Goal: Download file/media

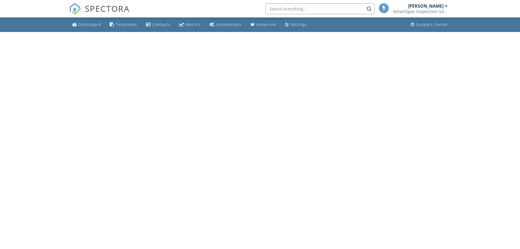
click at [307, 6] on input "text" at bounding box center [319, 8] width 109 height 11
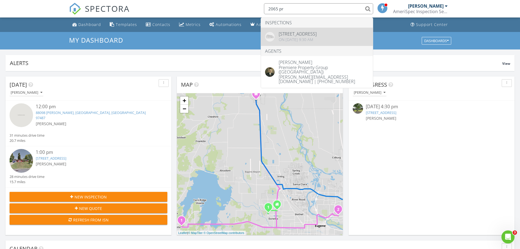
type input "2065 pr"
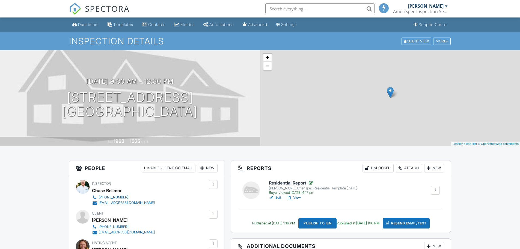
click at [297, 199] on link "View" at bounding box center [294, 197] width 14 height 5
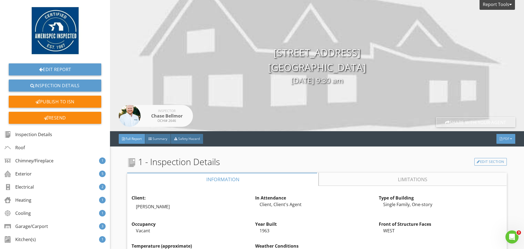
click at [507, 136] on div "PDF" at bounding box center [505, 139] width 19 height 10
drag, startPoint x: 420, startPoint y: 152, endPoint x: 400, endPoint y: 143, distance: 22.0
